Goal: Transaction & Acquisition: Purchase product/service

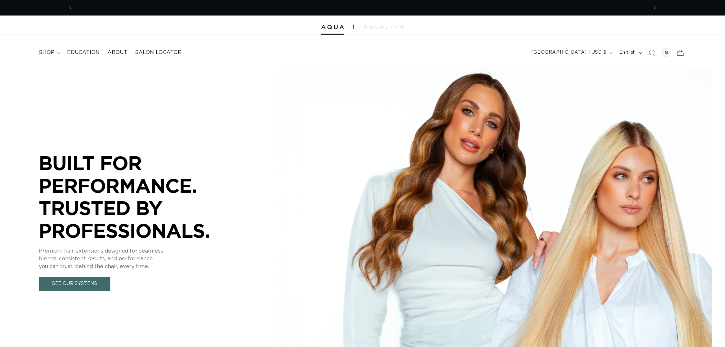
scroll to position [0, 576]
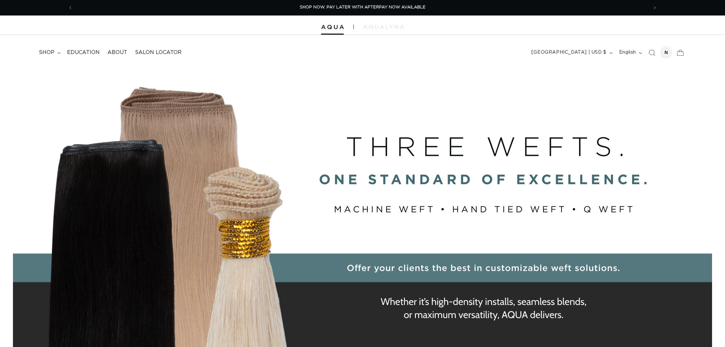
click at [665, 51] on div at bounding box center [666, 52] width 9 height 9
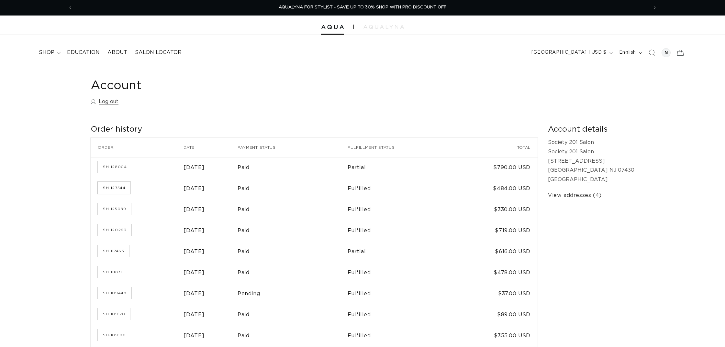
scroll to position [-1, 0]
click at [115, 185] on link "SH-127544" at bounding box center [114, 188] width 33 height 12
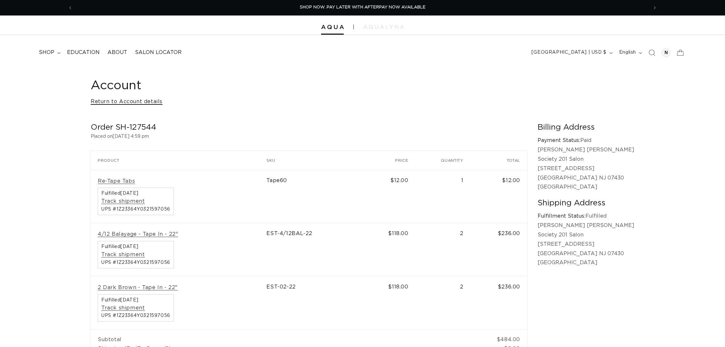
click at [138, 102] on link "Return to Account details" at bounding box center [127, 101] width 72 height 9
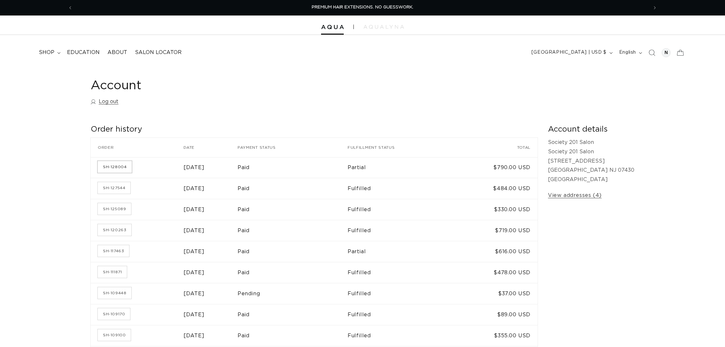
click at [109, 164] on link "SH-128004" at bounding box center [115, 167] width 34 height 12
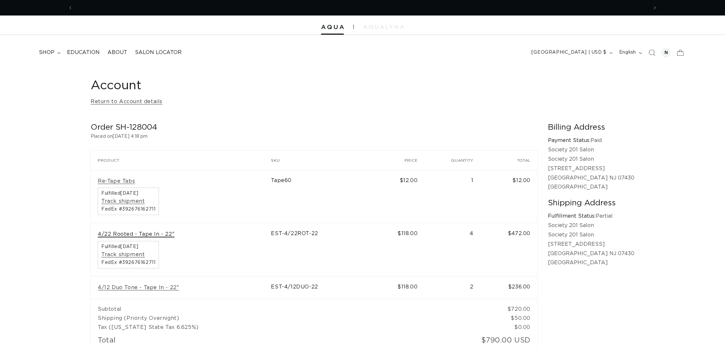
scroll to position [0, 1152]
click at [141, 231] on link "4/22 Rooted - Tape In - 22"" at bounding box center [136, 234] width 77 height 7
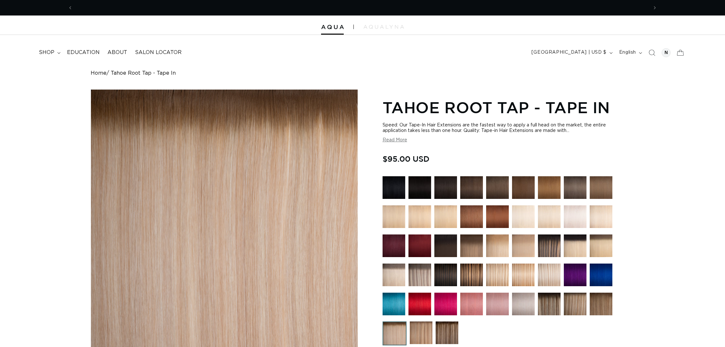
scroll to position [0, 576]
click at [421, 331] on img at bounding box center [421, 333] width 23 height 23
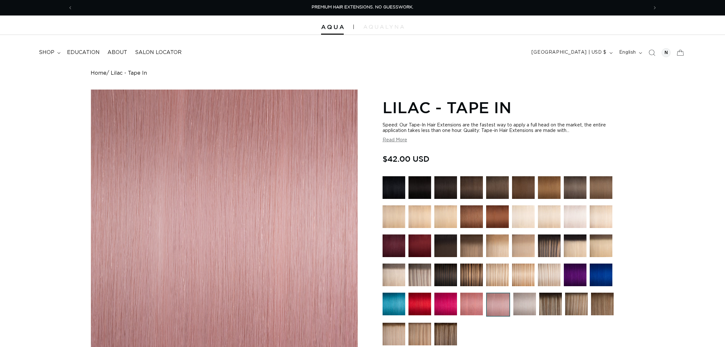
click at [561, 275] on div at bounding box center [509, 262] width 252 height 173
click at [549, 278] on img at bounding box center [549, 275] width 23 height 23
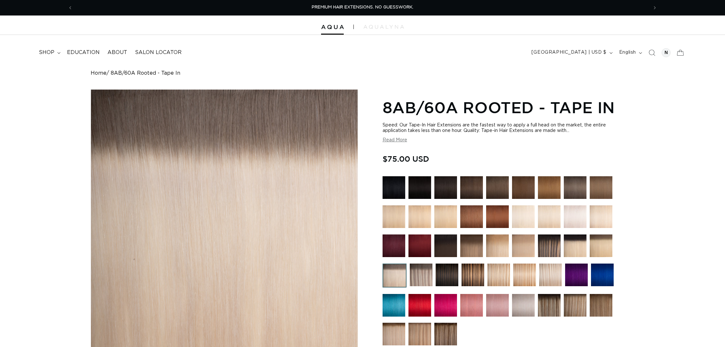
click at [654, 50] on icon "Search" at bounding box center [652, 53] width 6 height 6
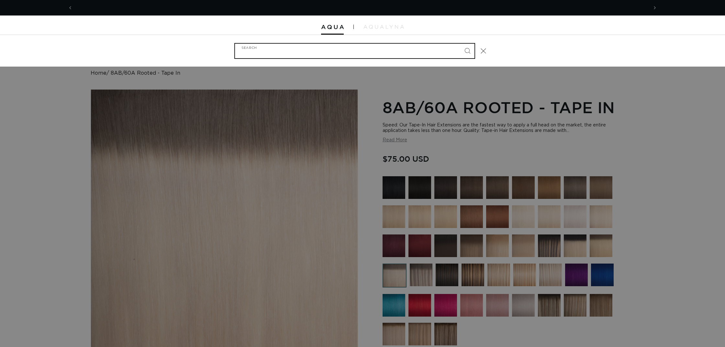
scroll to position [0, 576]
type input "T"
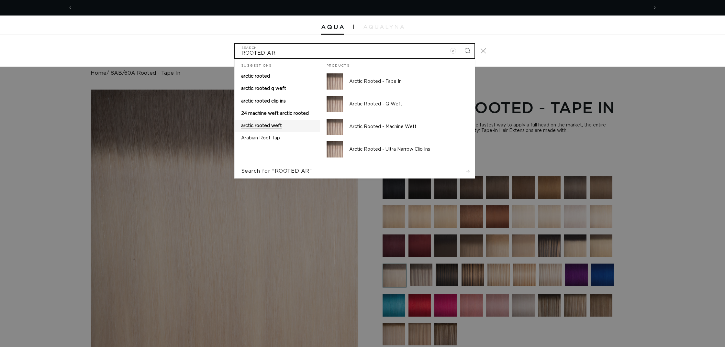
scroll to position [0, 0]
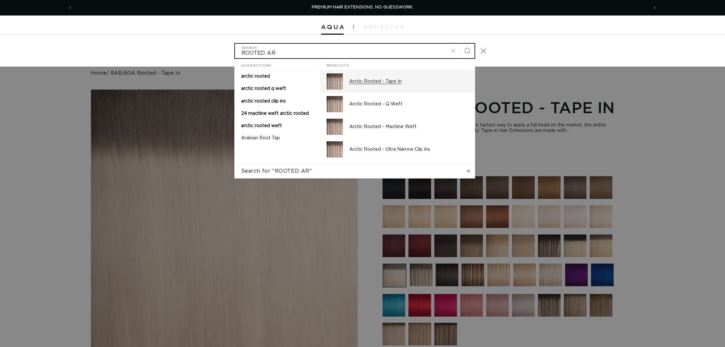
type input "ROOTED AR"
click at [362, 81] on p "Arctic Rooted - Tape In" at bounding box center [408, 82] width 119 height 6
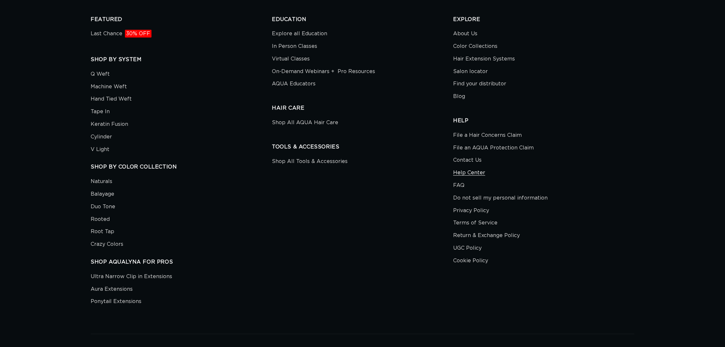
scroll to position [0, 576]
click at [460, 154] on link "Contact Us" at bounding box center [467, 160] width 28 height 13
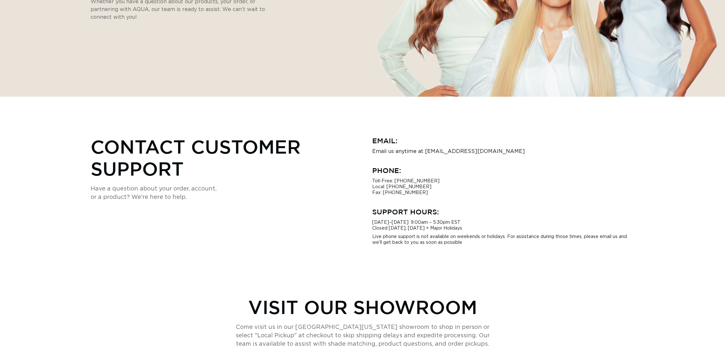
scroll to position [0, 576]
click at [471, 244] on p "Live phone support is not available on weekends or holidays. For assistance dur…" at bounding box center [503, 240] width 262 height 12
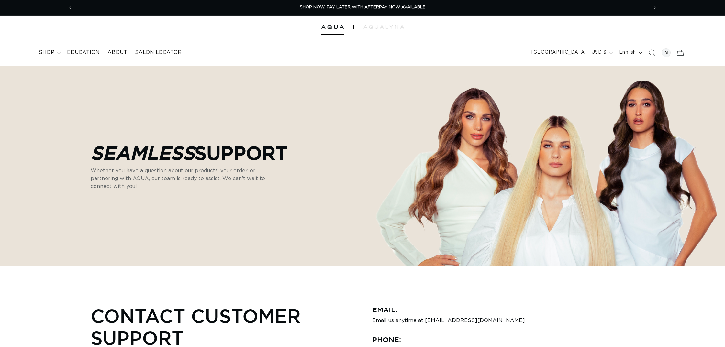
scroll to position [0, 0]
click at [45, 54] on span "shop" at bounding box center [47, 52] width 16 height 7
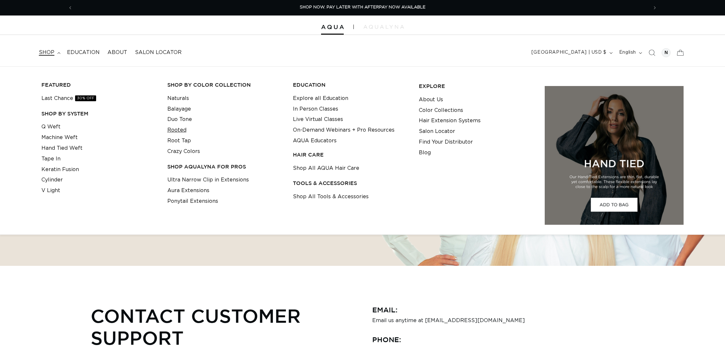
click at [175, 127] on link "Rooted" at bounding box center [176, 130] width 19 height 11
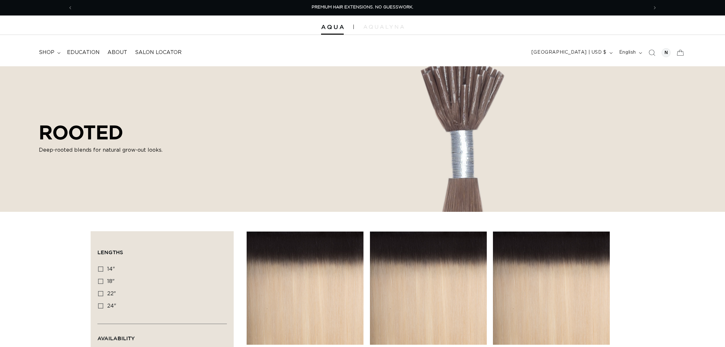
scroll to position [161, 0]
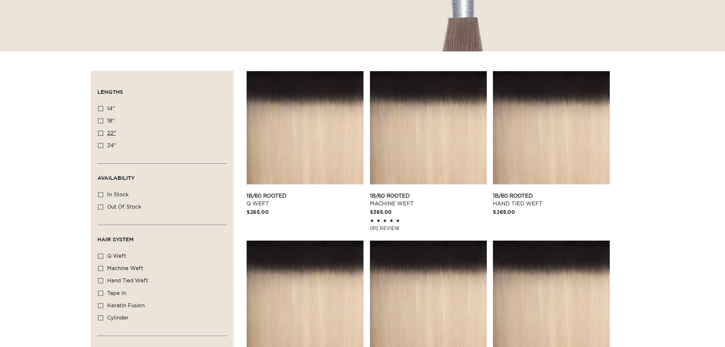
click at [100, 133] on icon at bounding box center [100, 133] width 5 height 5
click at [100, 133] on input "22" 22" (14 products)" at bounding box center [100, 133] width 5 height 5
checkbox input "true"
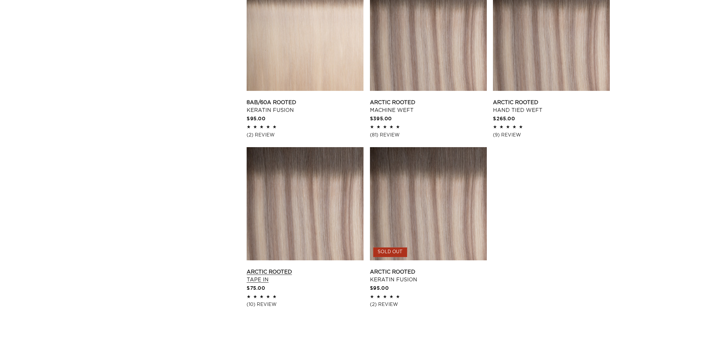
scroll to position [0, 576]
click at [290, 268] on link "Arctic Rooted Tape In" at bounding box center [305, 276] width 117 height 16
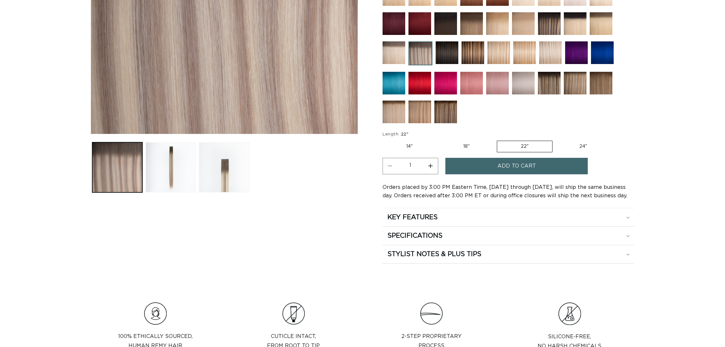
scroll to position [0, 576]
click at [430, 164] on button "Increase quantity for Arctic Rooted - Tape In" at bounding box center [431, 166] width 15 height 17
type input "4"
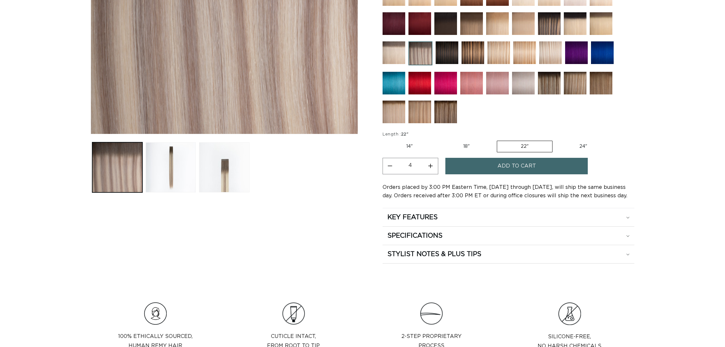
click at [490, 167] on button "Add to cart" at bounding box center [517, 166] width 142 height 17
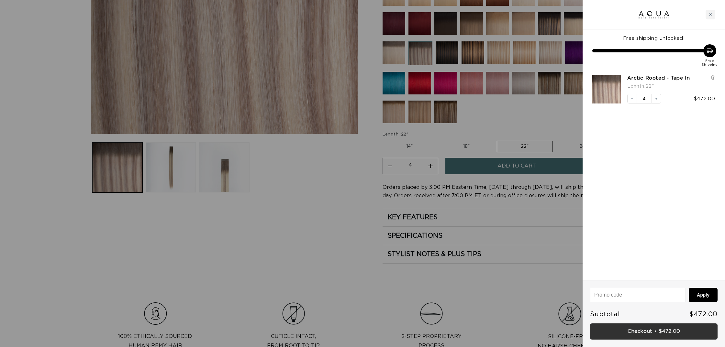
scroll to position [0, 0]
click at [642, 332] on link "Checkout • $472.00" at bounding box center [654, 332] width 128 height 17
